Goal: Information Seeking & Learning: Check status

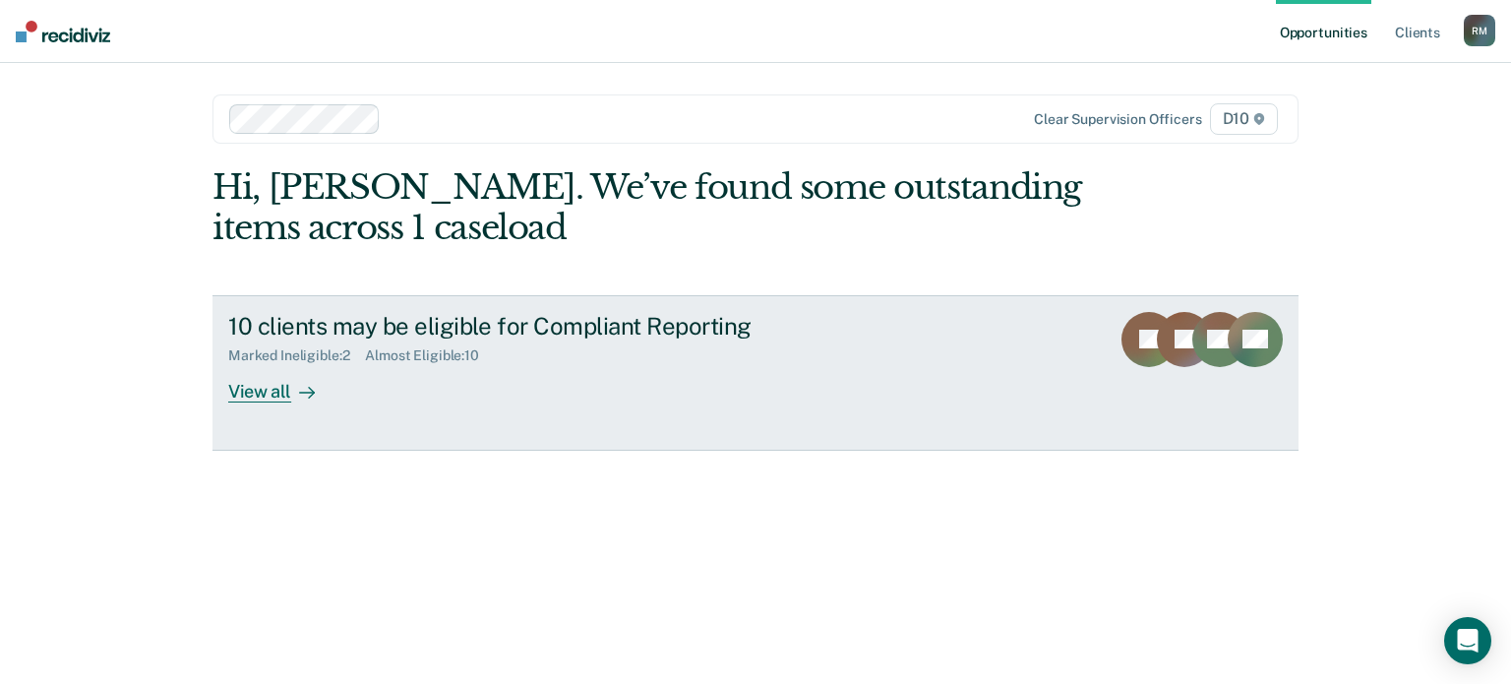
click at [258, 395] on div "View all" at bounding box center [283, 383] width 110 height 38
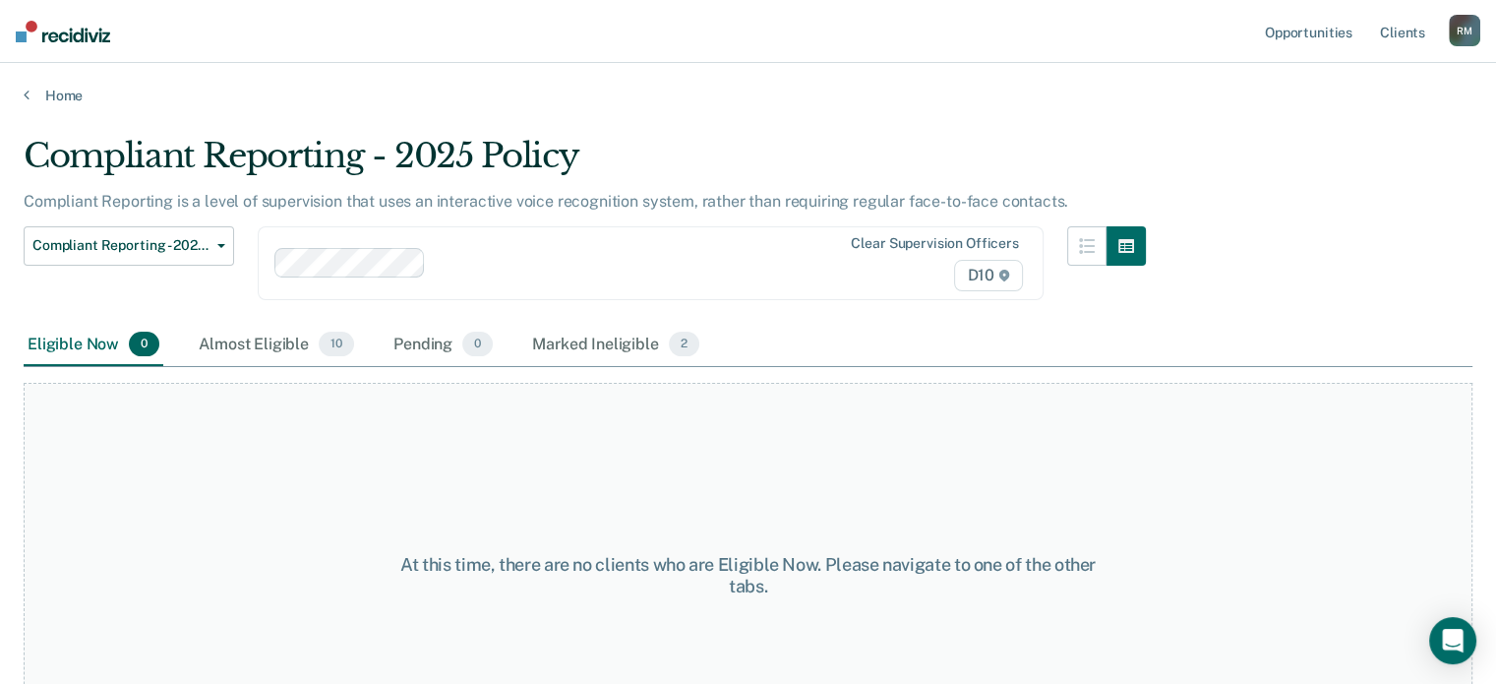
scroll to position [82, 0]
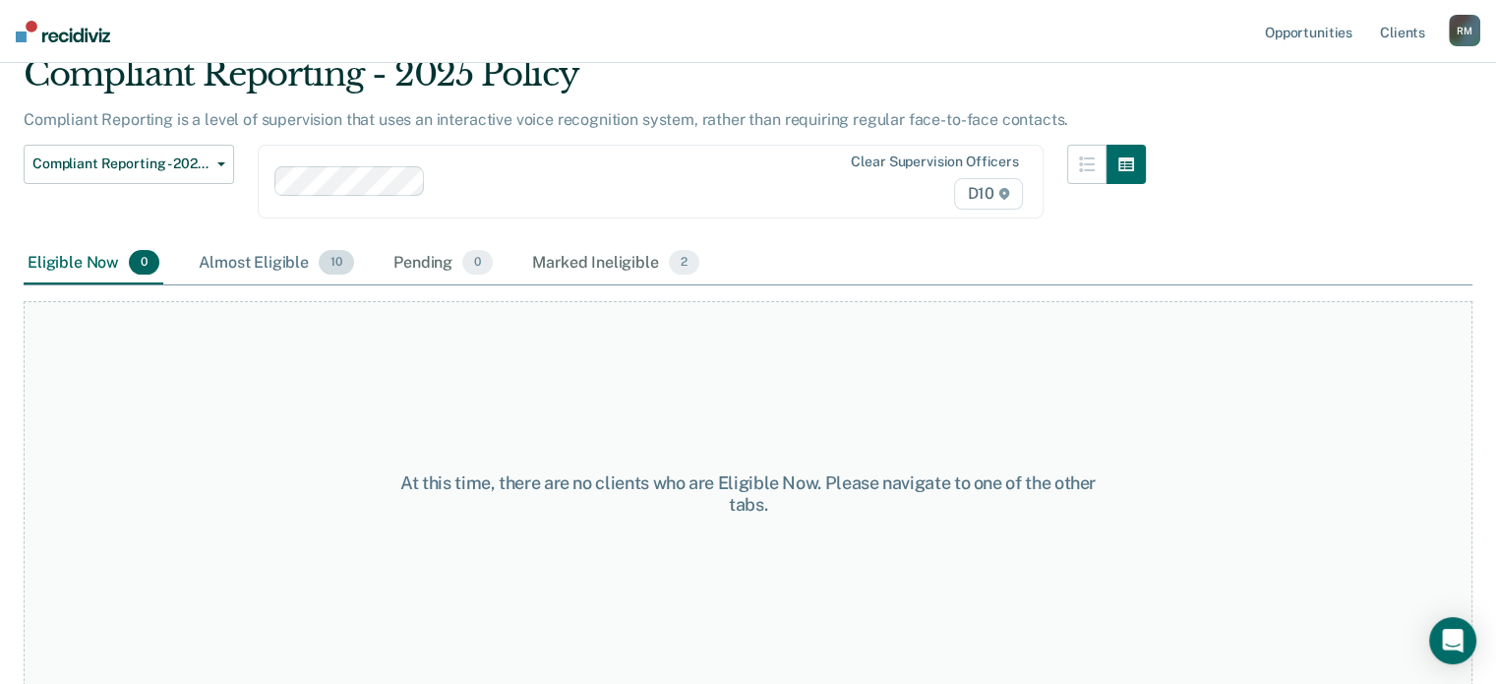
click at [287, 264] on div "Almost Eligible 10" at bounding box center [276, 263] width 163 height 43
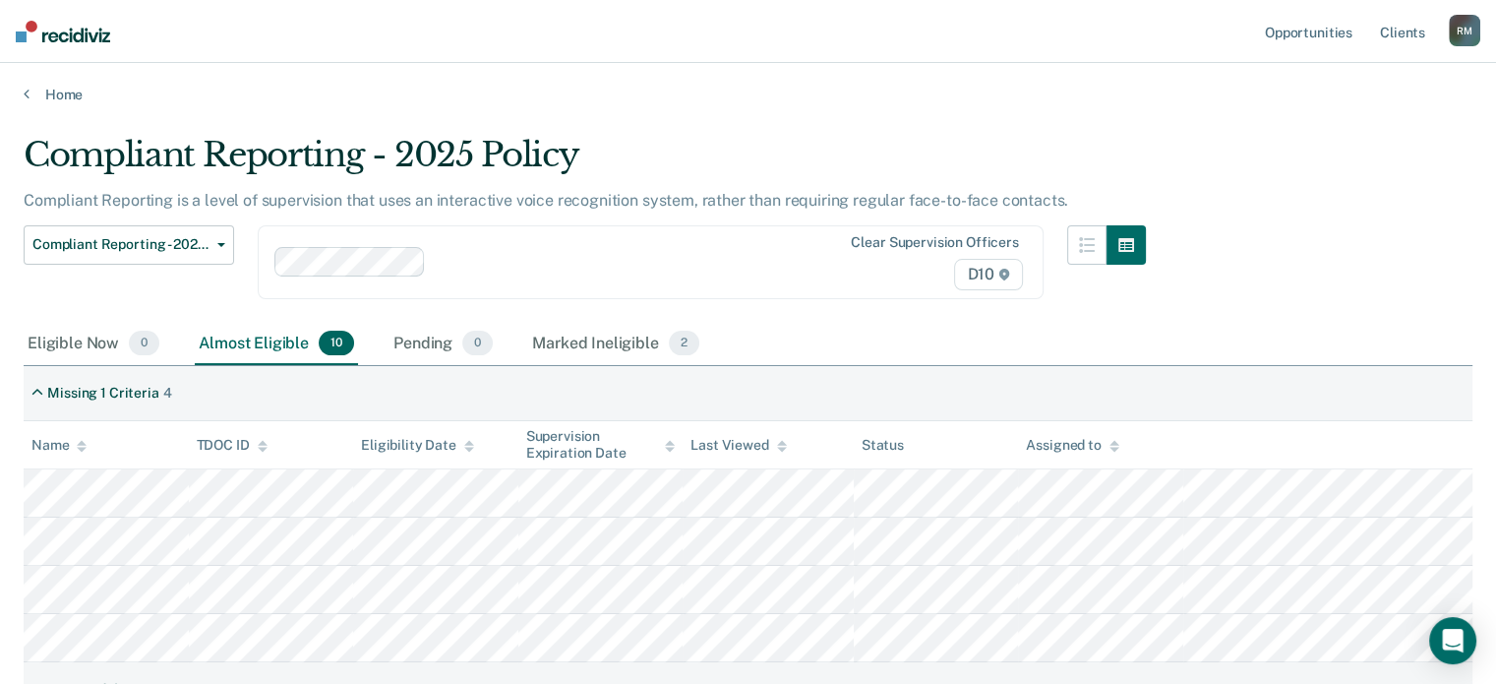
scroll to position [0, 0]
